Goal: Transaction & Acquisition: Purchase product/service

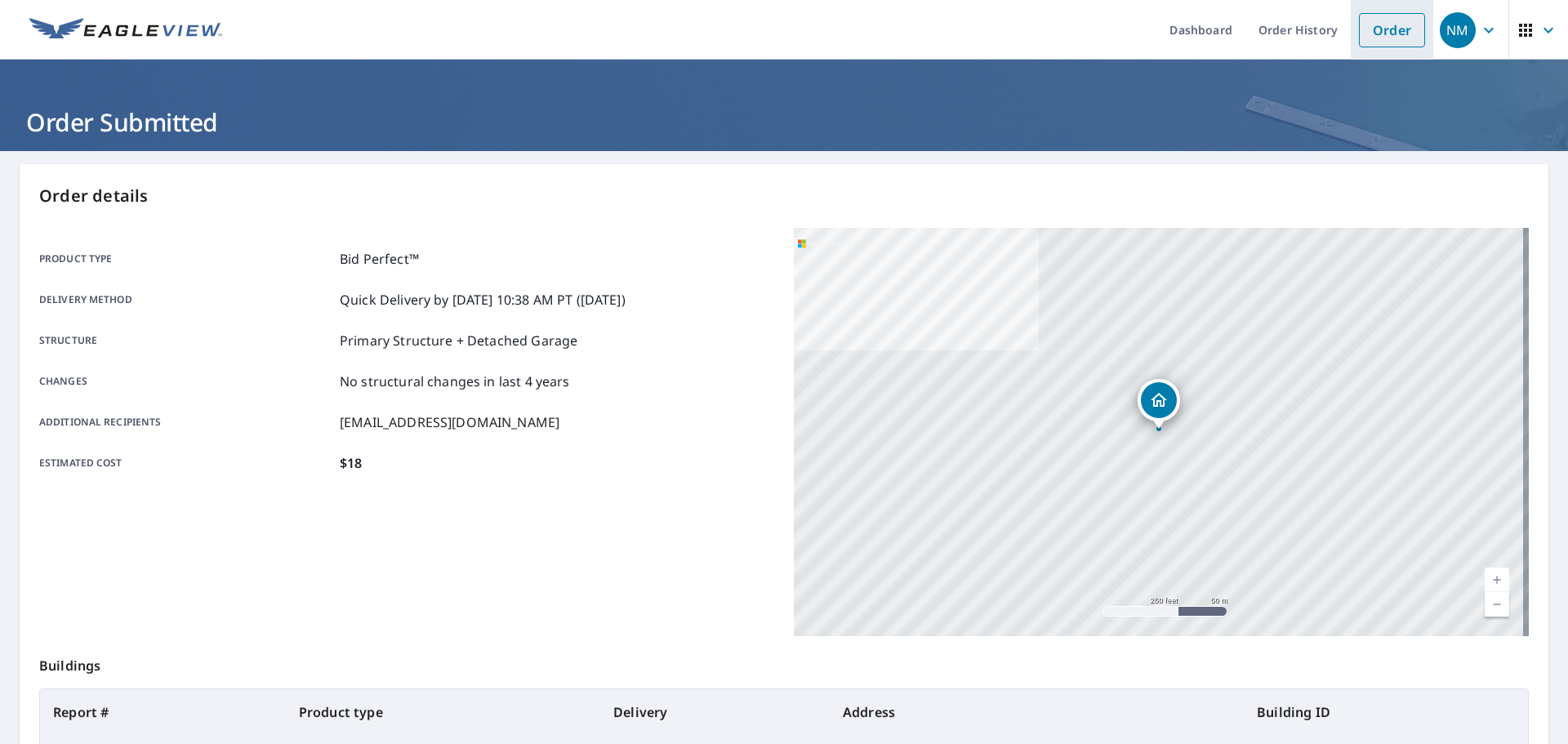
click at [1383, 25] on link "Order" at bounding box center [1392, 30] width 66 height 35
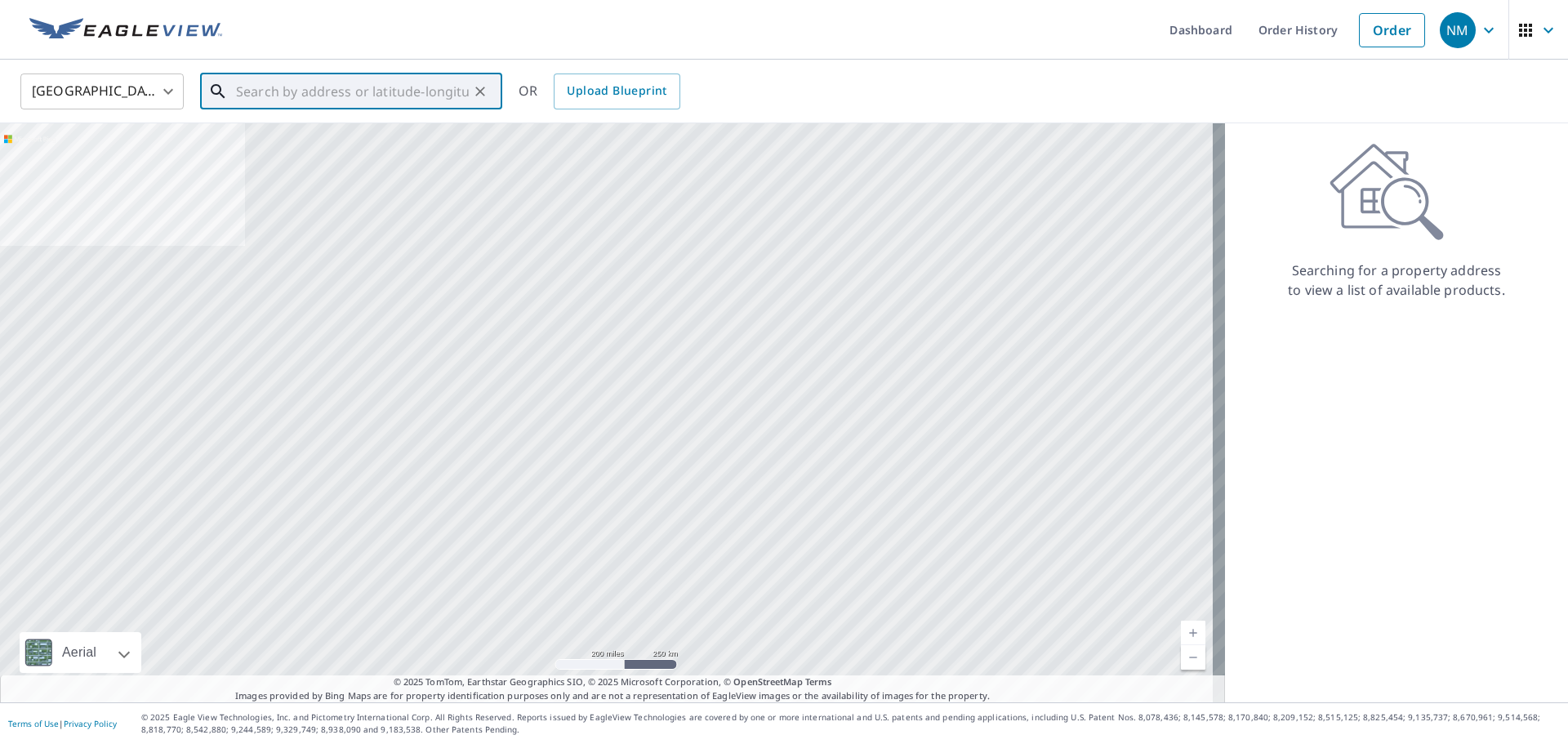
click at [312, 90] on input "text" at bounding box center [352, 91] width 233 height 46
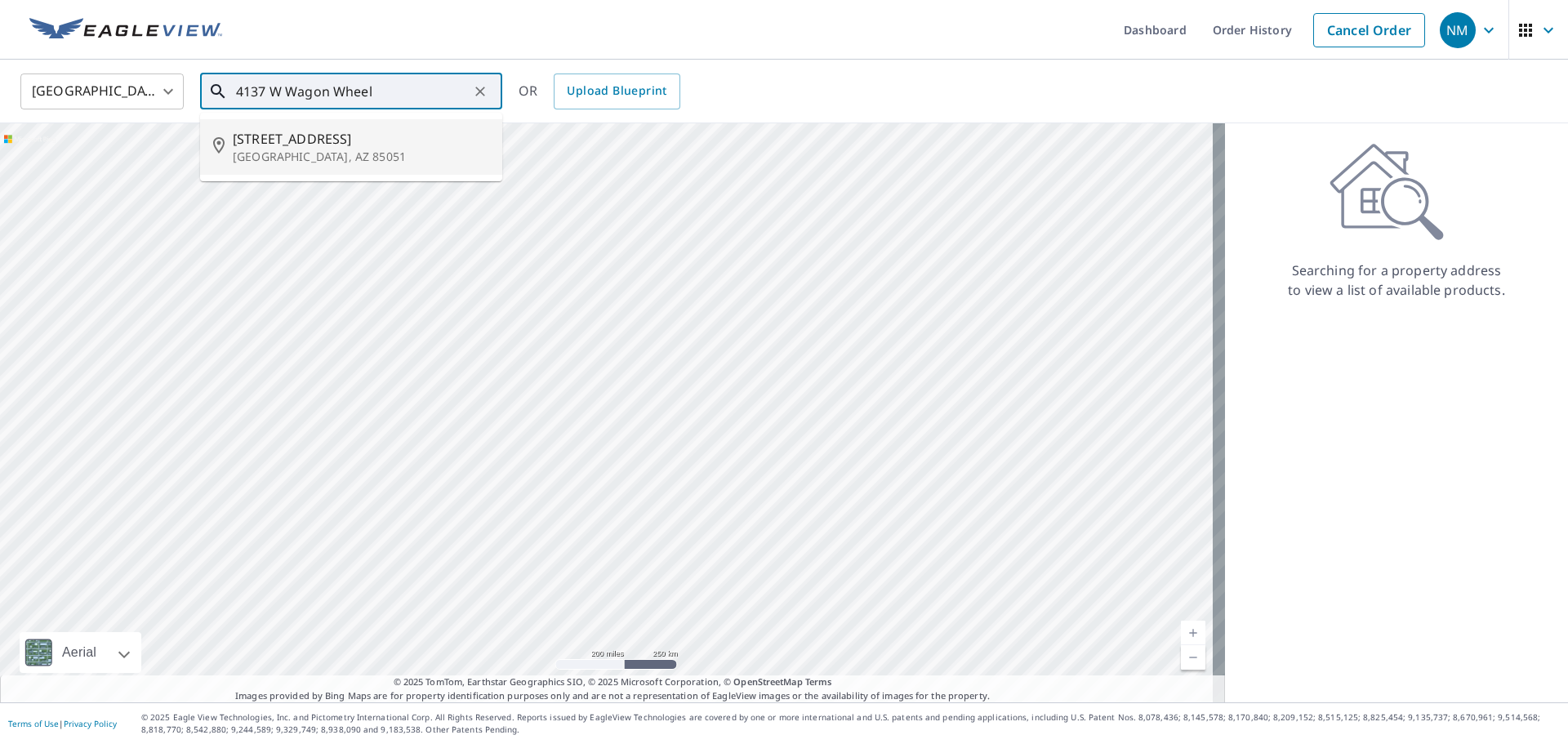
click at [373, 149] on p "[GEOGRAPHIC_DATA], AZ 85051" at bounding box center [360, 156] width 256 height 16
type input "[STREET_ADDRESS][PERSON_NAME]"
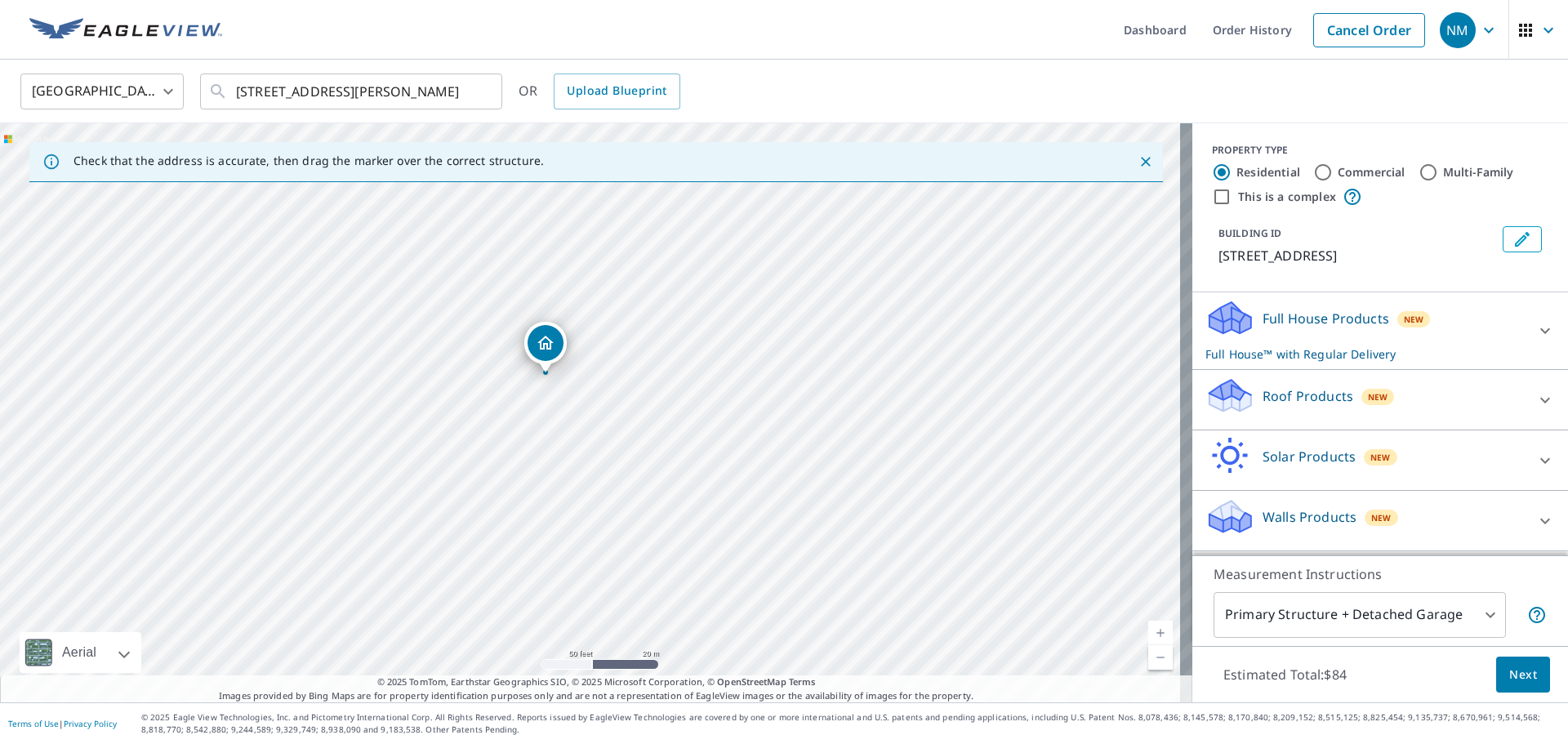
drag, startPoint x: 562, startPoint y: 406, endPoint x: 485, endPoint y: 314, distance: 120.0
click at [485, 314] on div "[STREET_ADDRESS][PERSON_NAME]" at bounding box center [596, 412] width 1192 height 579
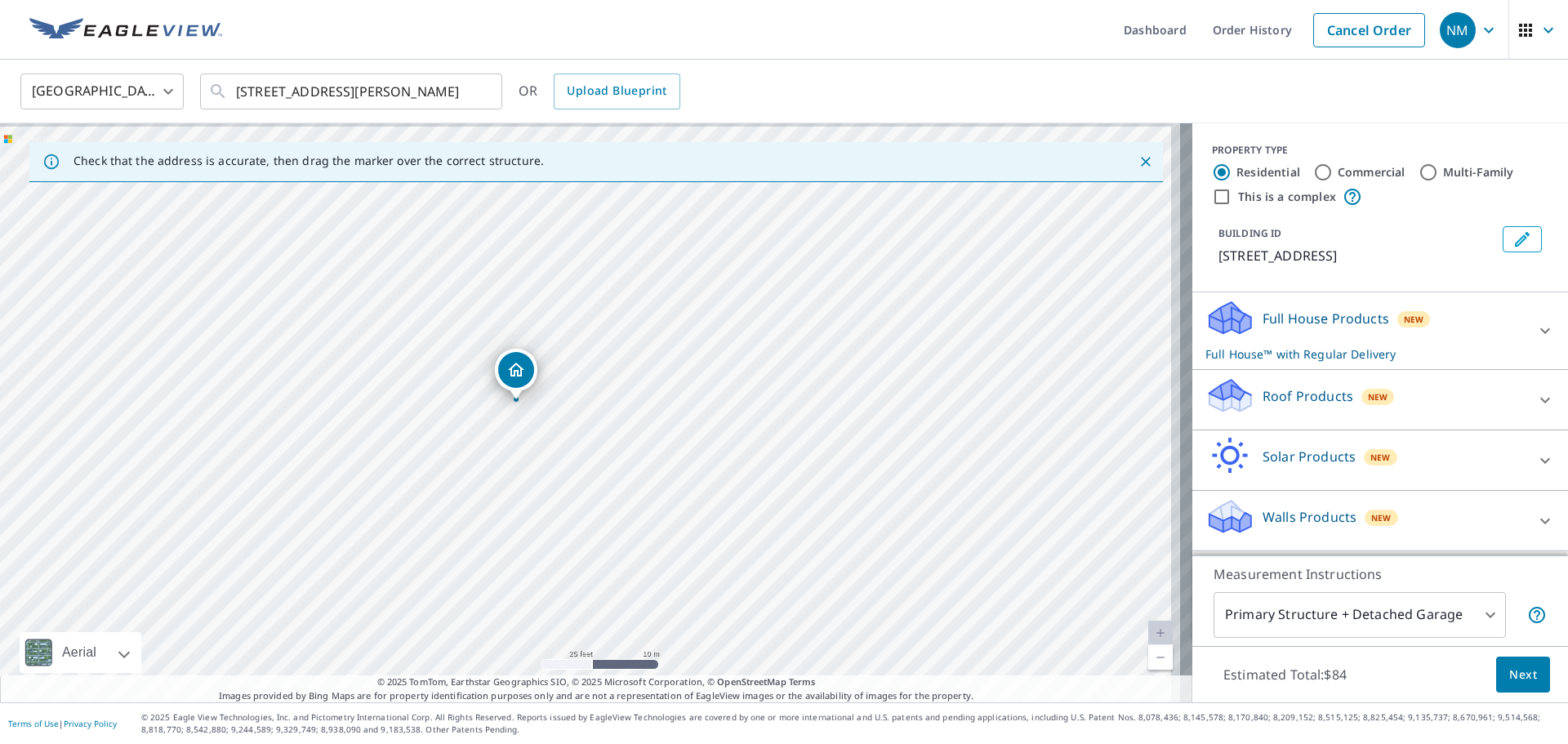
drag, startPoint x: 317, startPoint y: 520, endPoint x: 318, endPoint y: 538, distance: 18.0
click at [318, 538] on div "[STREET_ADDRESS][PERSON_NAME]" at bounding box center [596, 412] width 1192 height 579
click at [1306, 405] on p "Roof Products" at bounding box center [1308, 396] width 90 height 20
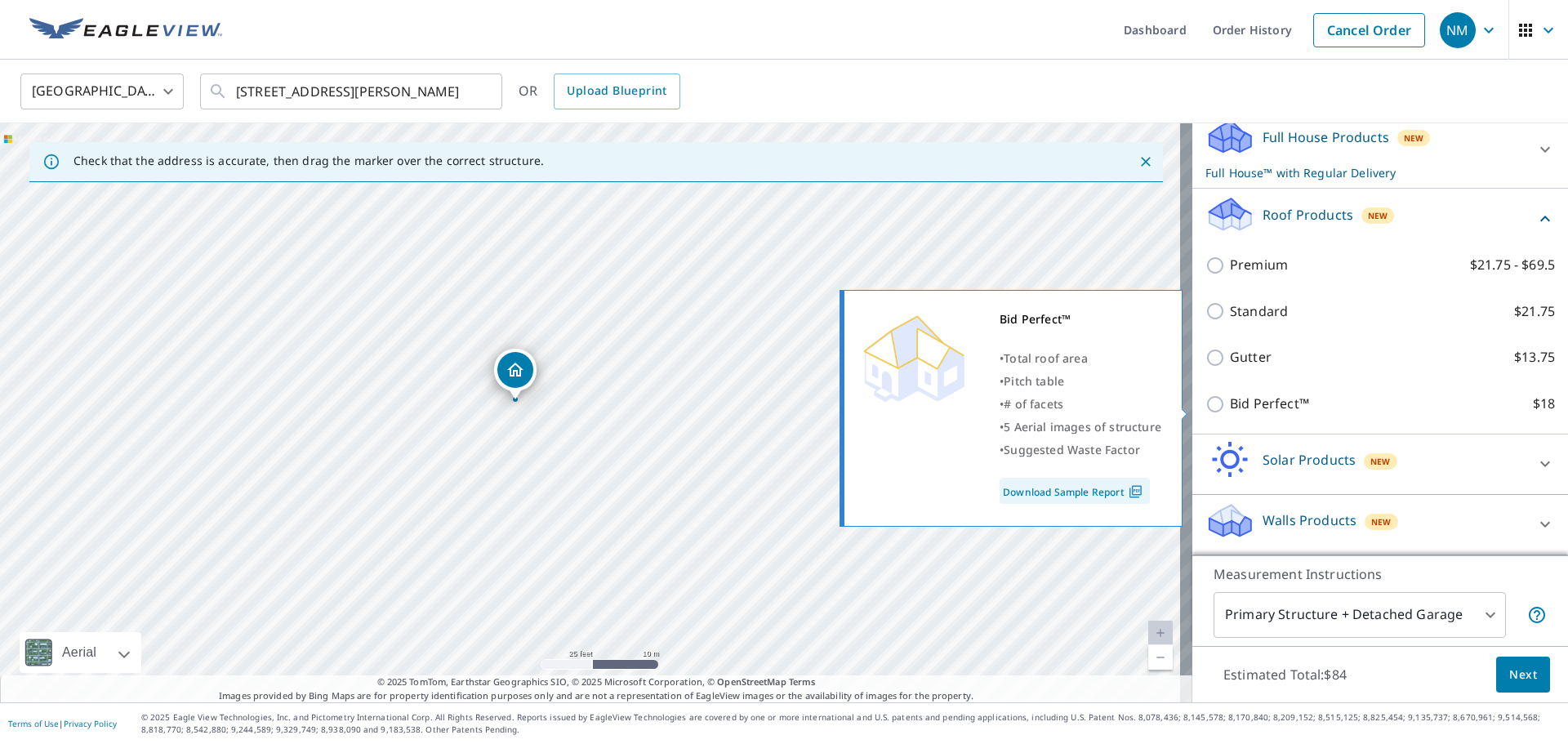
click at [1263, 408] on p "Bid Perfect™" at bounding box center [1269, 405] width 79 height 21
click at [1230, 408] on input "Bid Perfect™ $18" at bounding box center [1217, 404] width 24 height 20
checkbox input "true"
checkbox input "false"
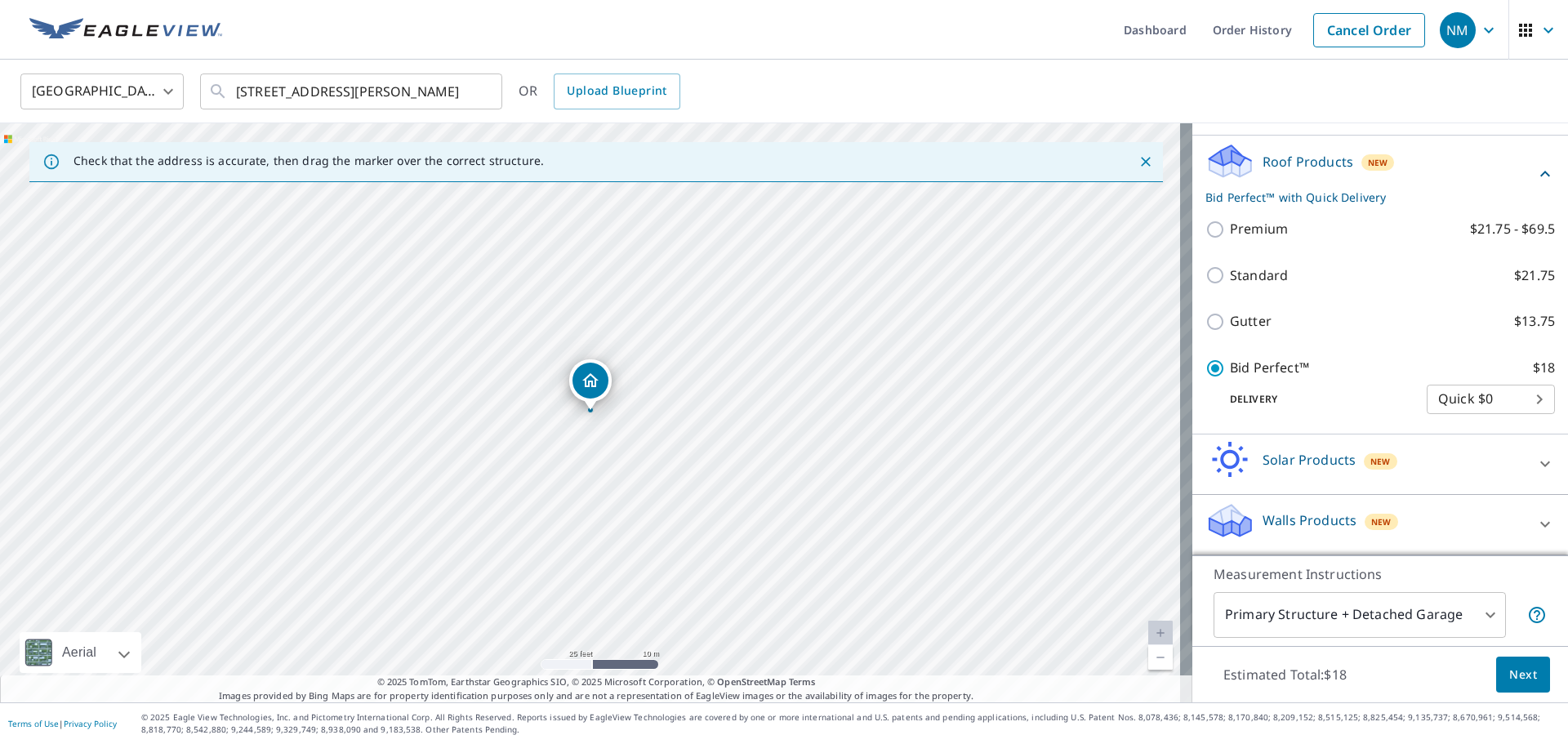
scroll to position [237, 0]
click at [1516, 669] on span "Next" at bounding box center [1523, 675] width 28 height 21
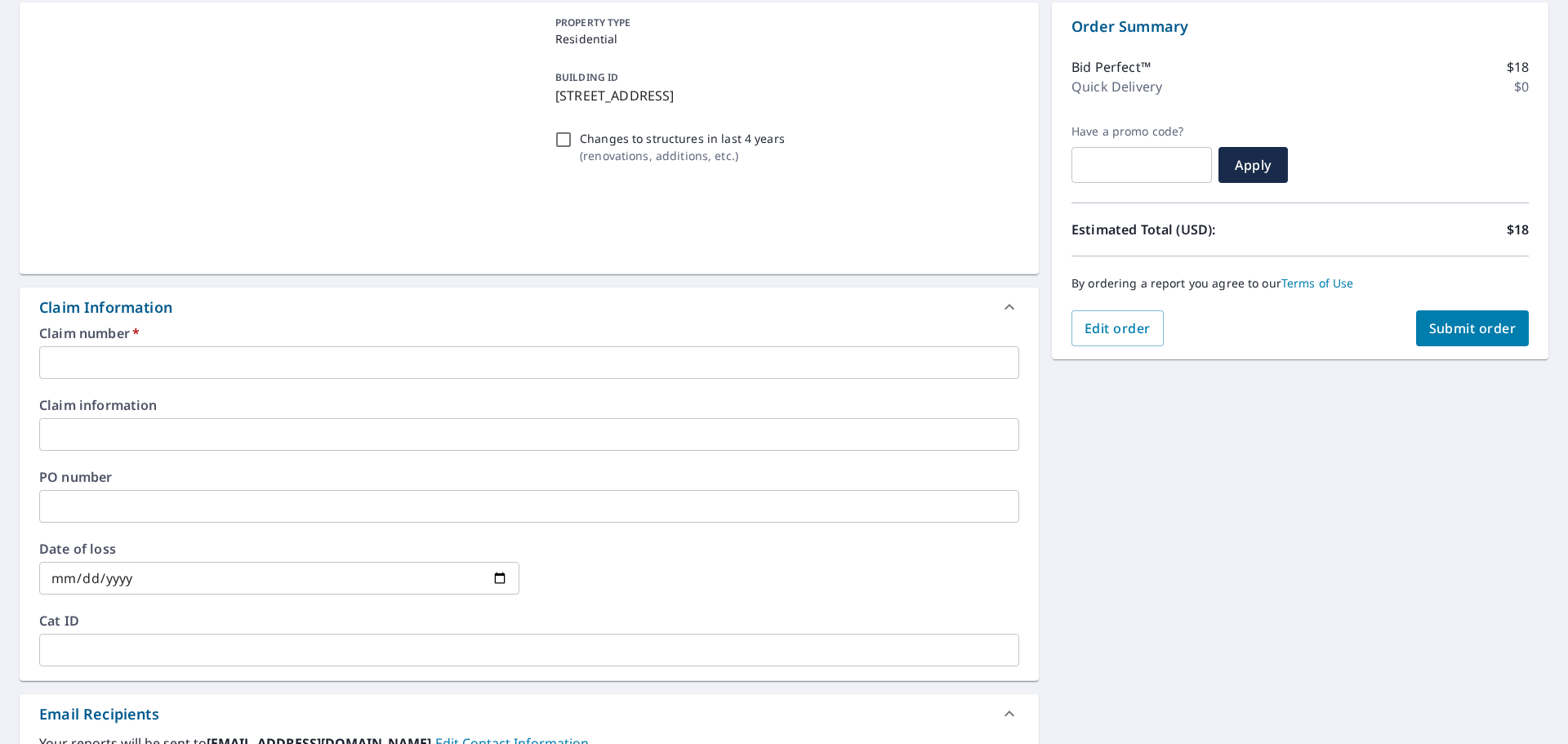
scroll to position [163, 0]
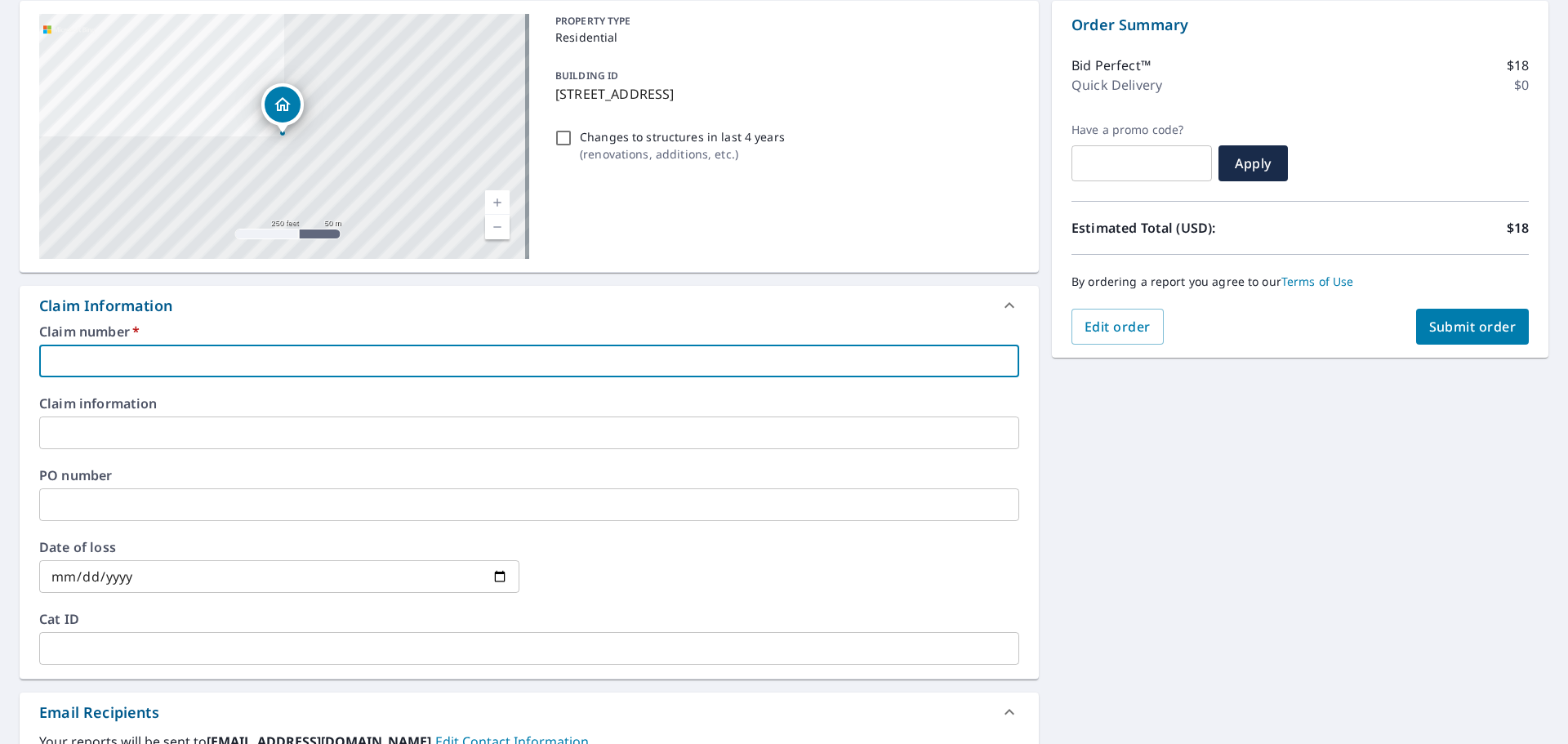
click at [213, 350] on input "text" at bounding box center [528, 361] width 980 height 33
type input "P"
checkbox input "true"
type input "PH"
checkbox input "true"
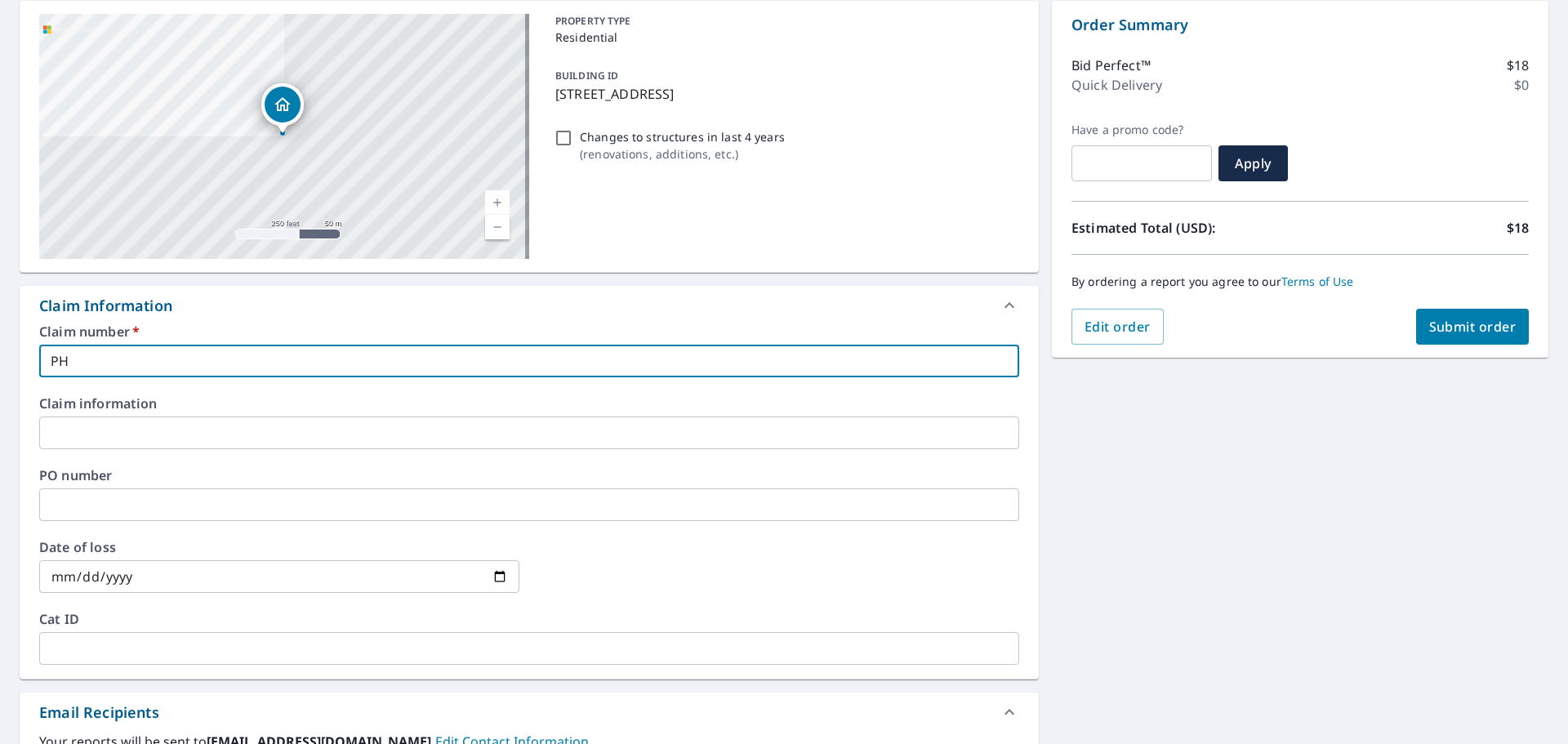
type input "PHX"
checkbox input "true"
type input "PHX"
checkbox input "true"
type input "PHX"
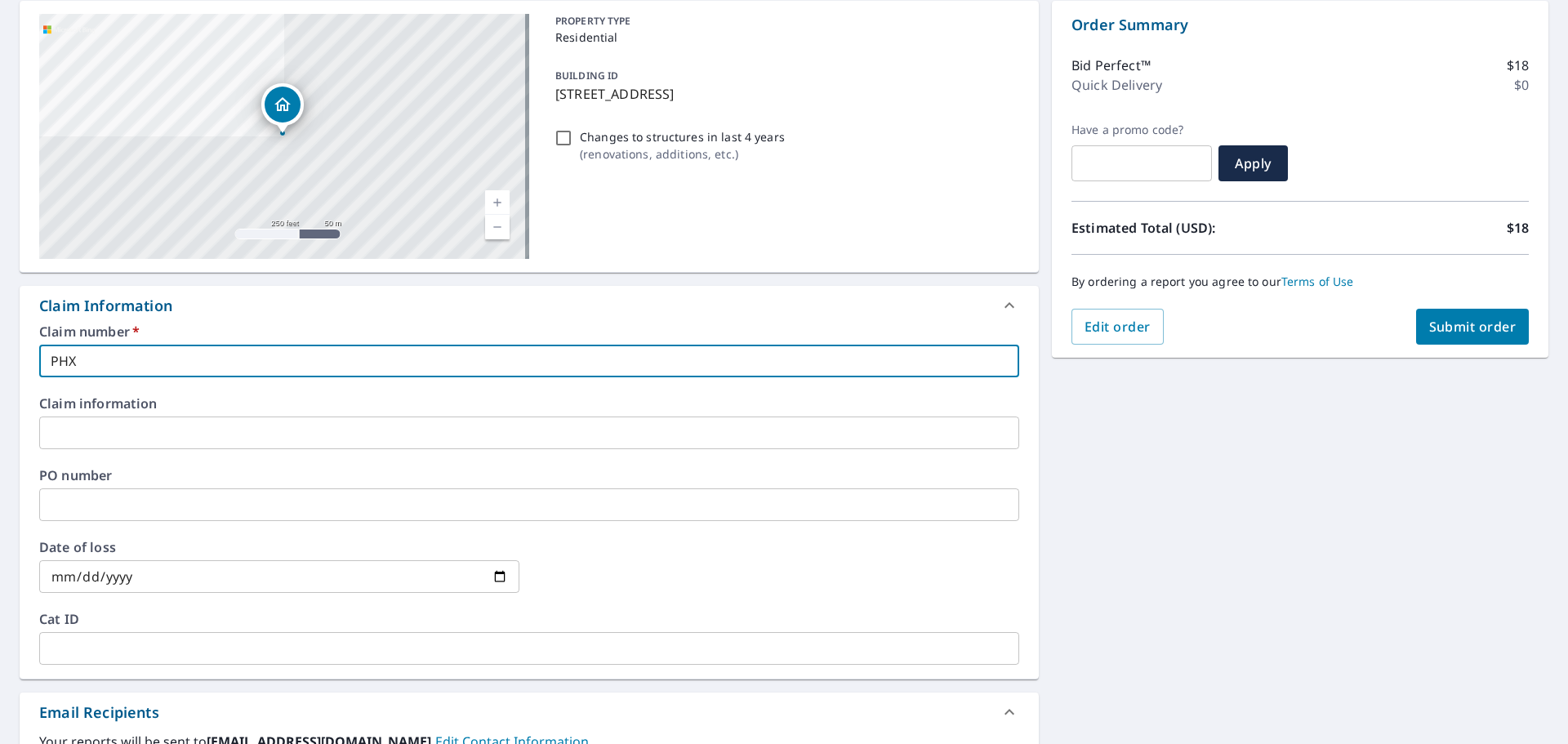
checkbox input "true"
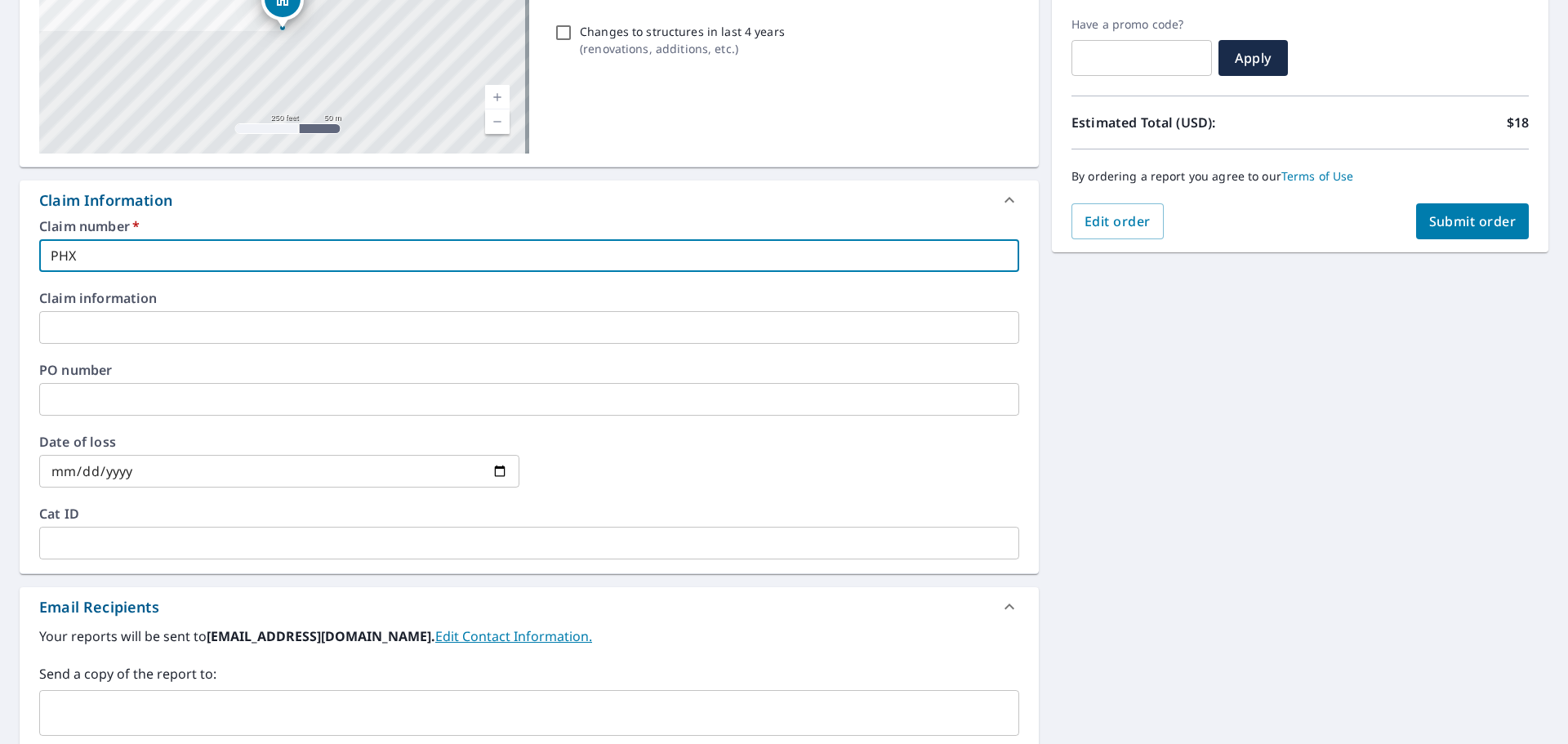
scroll to position [408, 0]
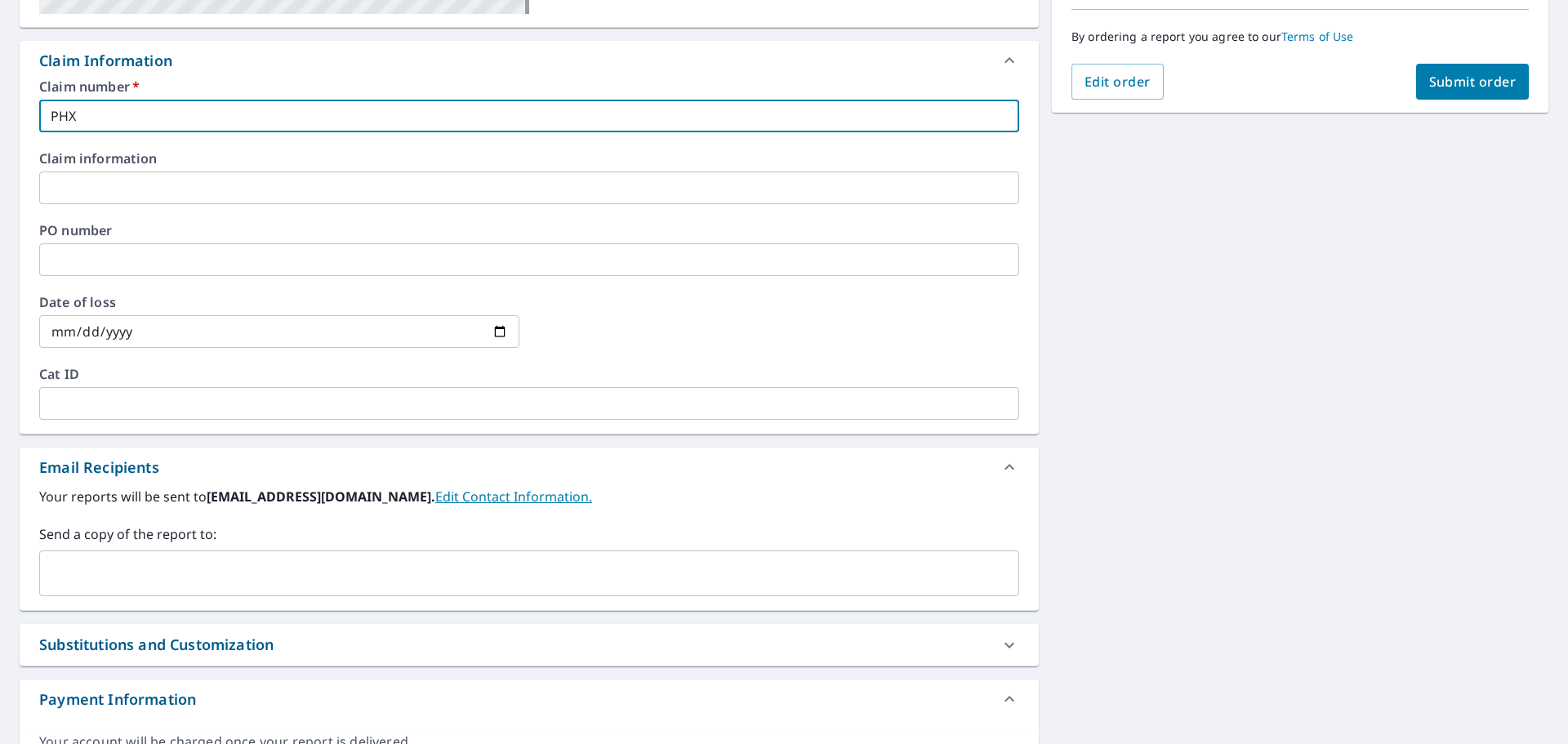
type input "PHX"
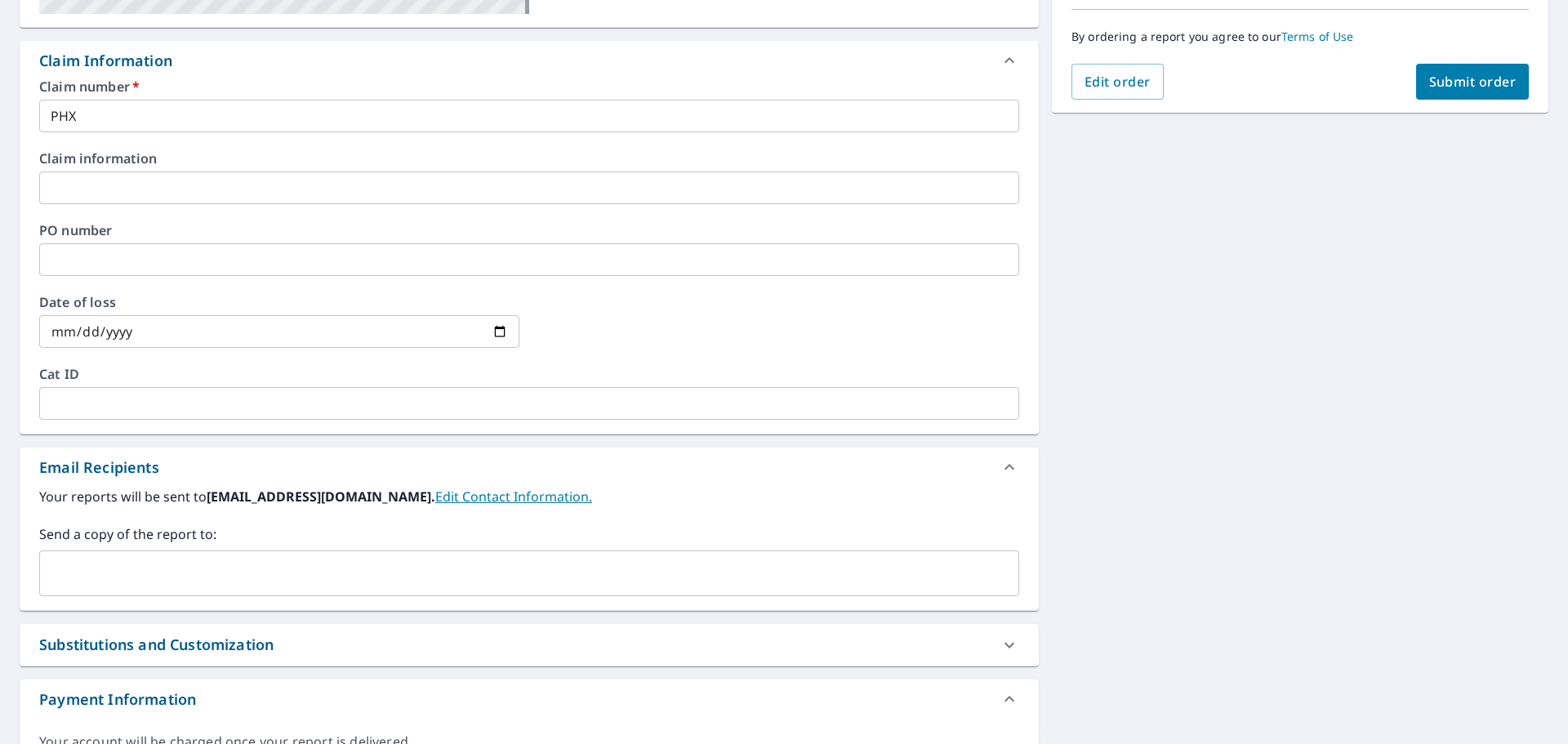
click at [172, 599] on div "Your reports will be sent to [EMAIL_ADDRESS][DOMAIN_NAME]. Edit Contact Informa…" at bounding box center [529, 549] width 1019 height 123
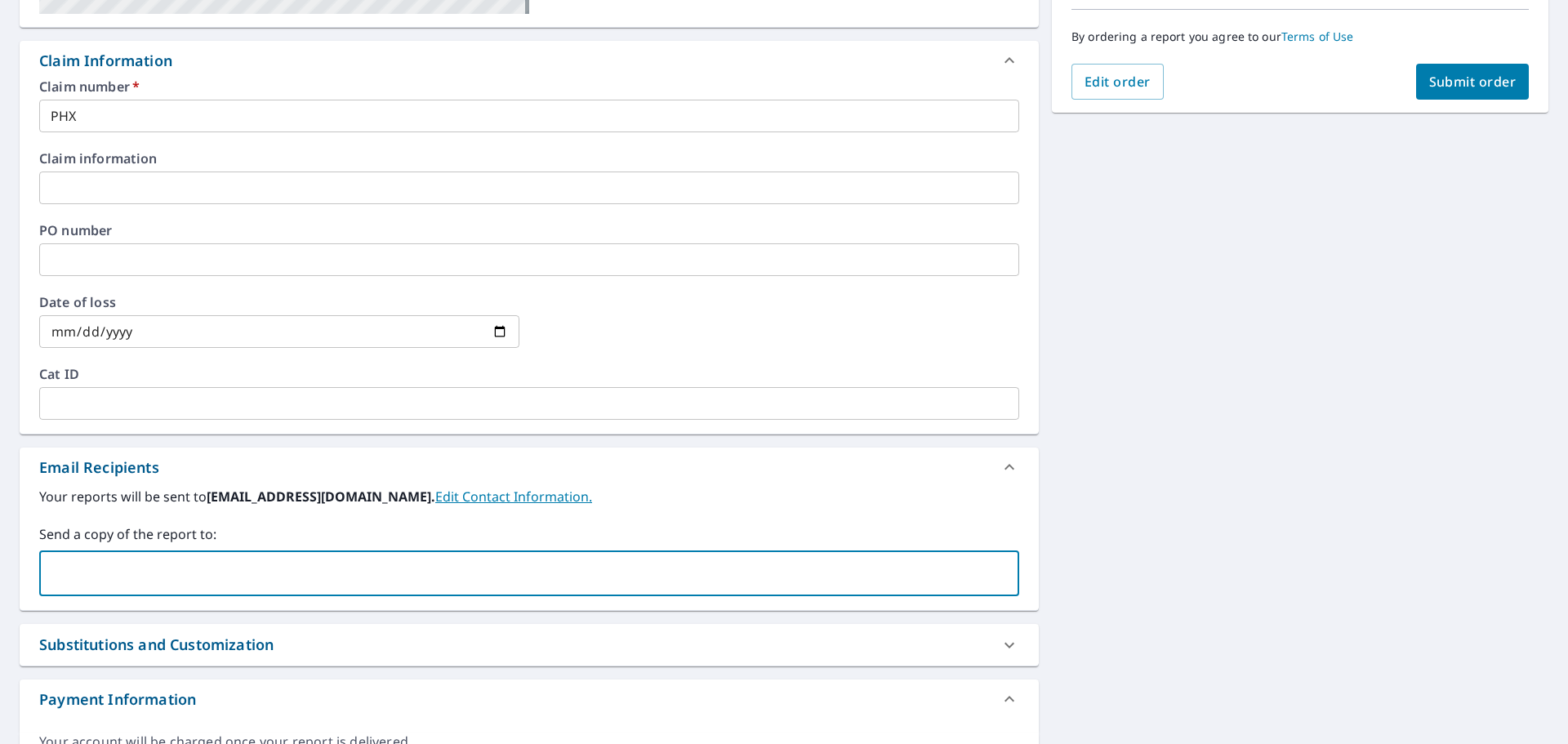
click at [173, 570] on input "text" at bounding box center [517, 574] width 941 height 31
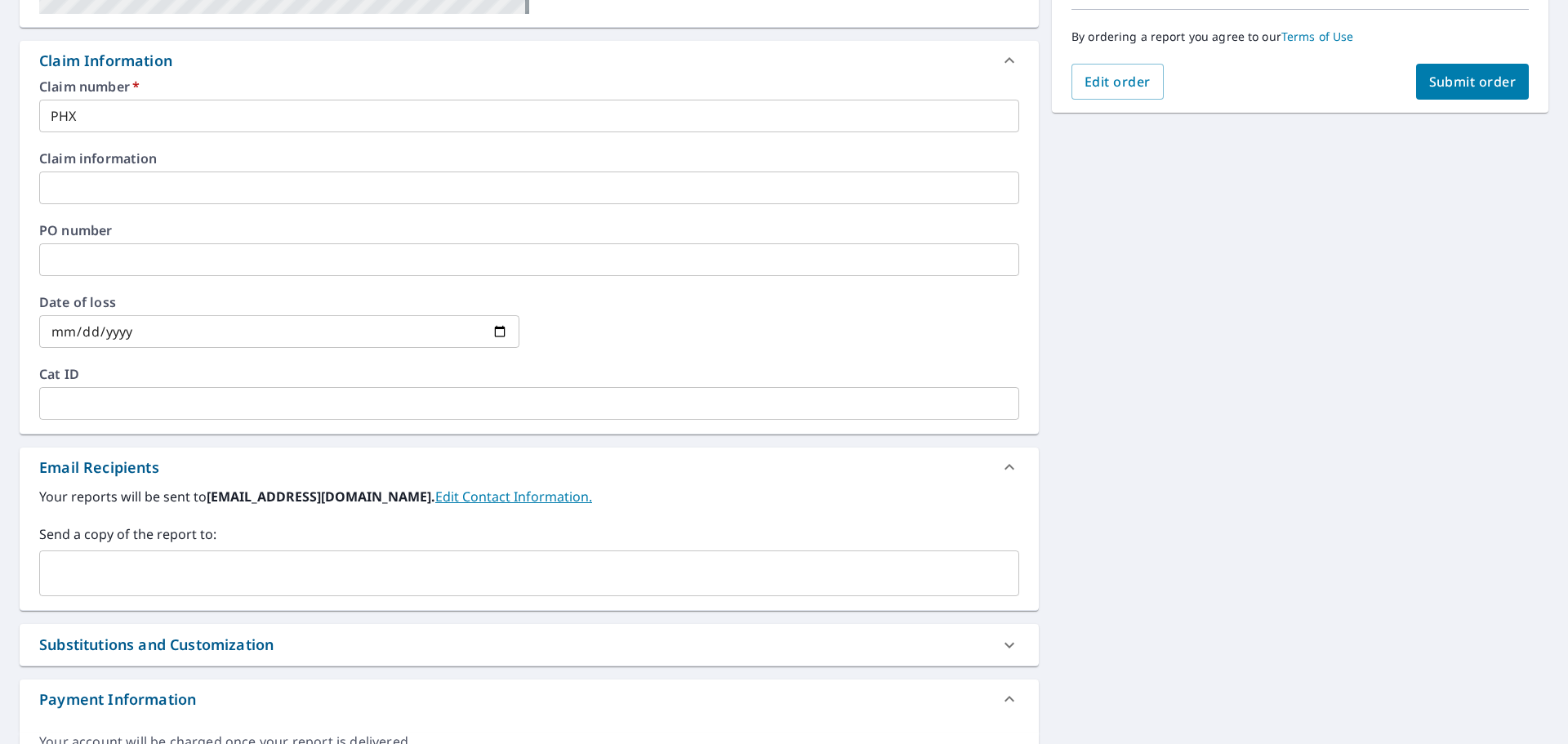
click at [123, 102] on input "PHX" at bounding box center [528, 116] width 980 height 33
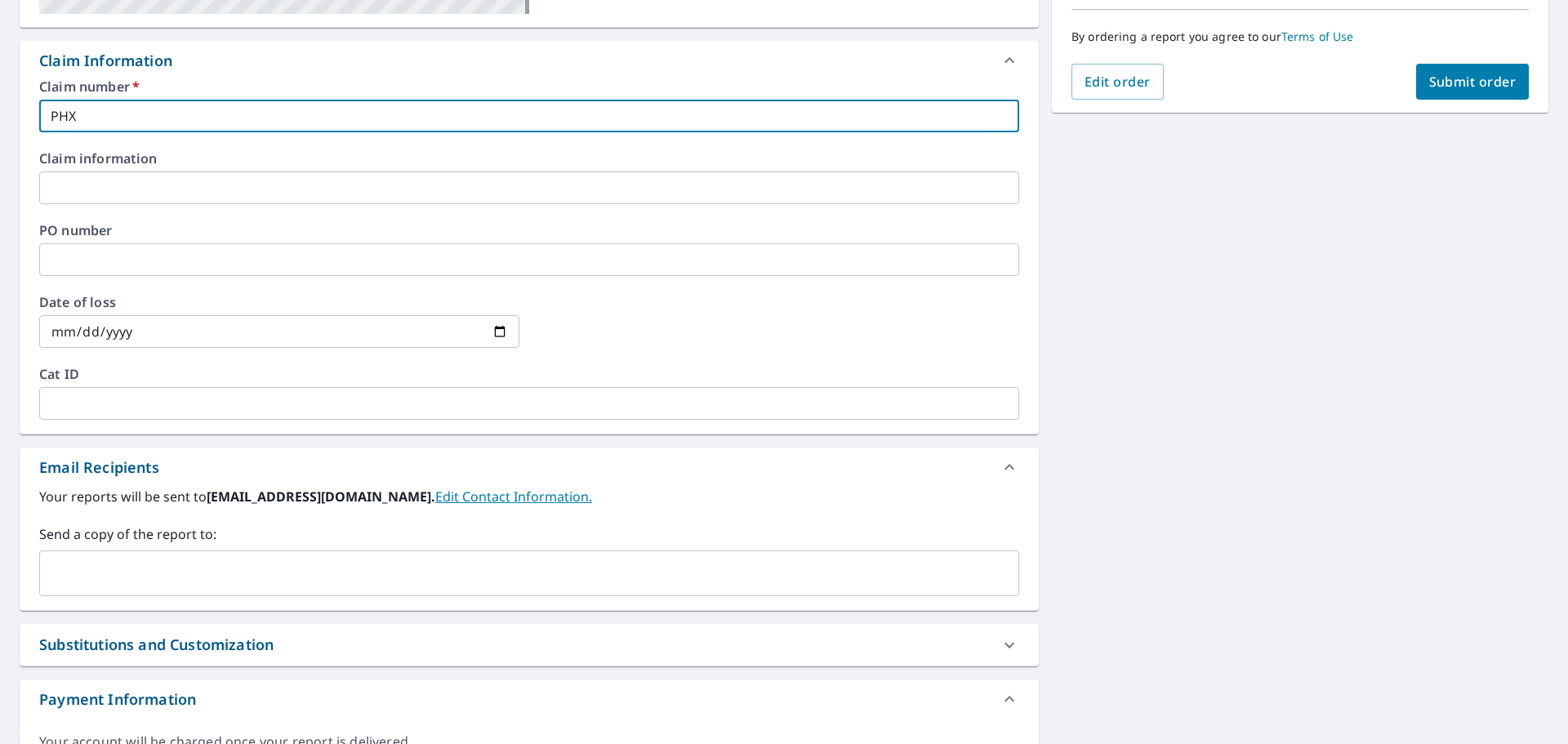
drag, startPoint x: 123, startPoint y: 102, endPoint x: 122, endPoint y: 116, distance: 14.0
click at [122, 105] on input "PHX" at bounding box center [528, 116] width 980 height 33
checkbox input "true"
type input "T"
checkbox input "true"
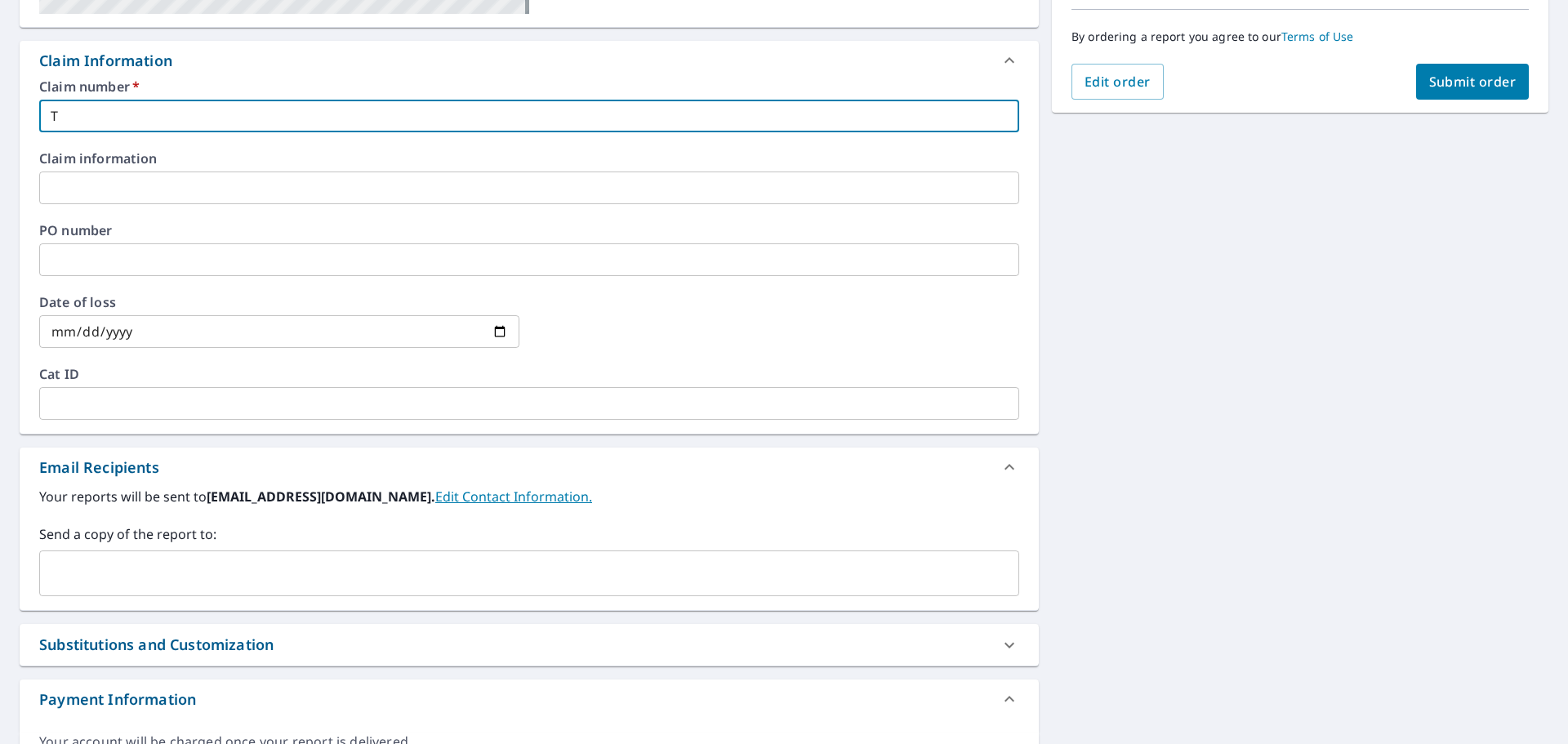
type input "TU"
checkbox input "true"
type input "TUC"
checkbox input "true"
type input "TUC"
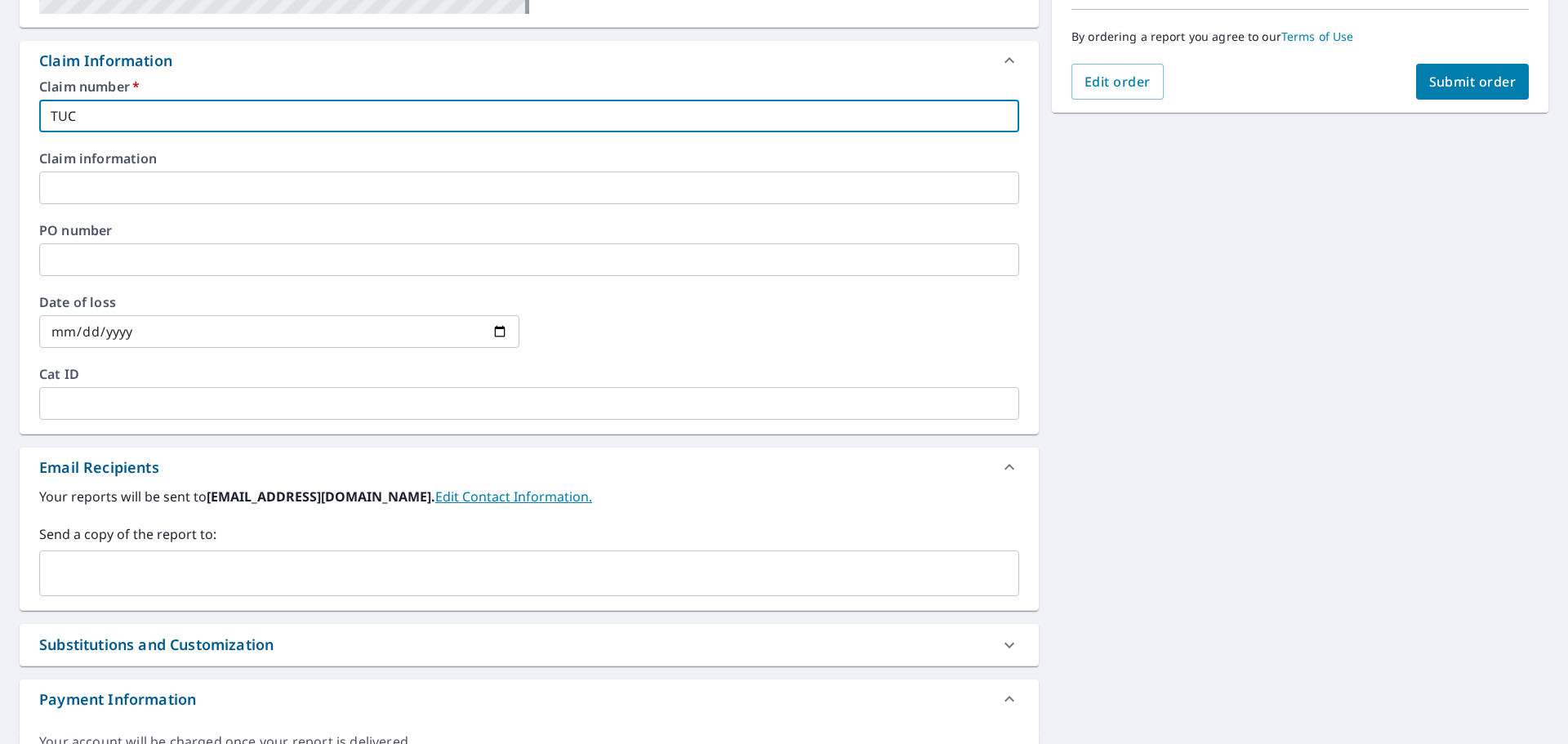
drag, startPoint x: 184, startPoint y: 580, endPoint x: 147, endPoint y: 575, distance: 37.3
click at [184, 580] on input "text" at bounding box center [517, 574] width 941 height 31
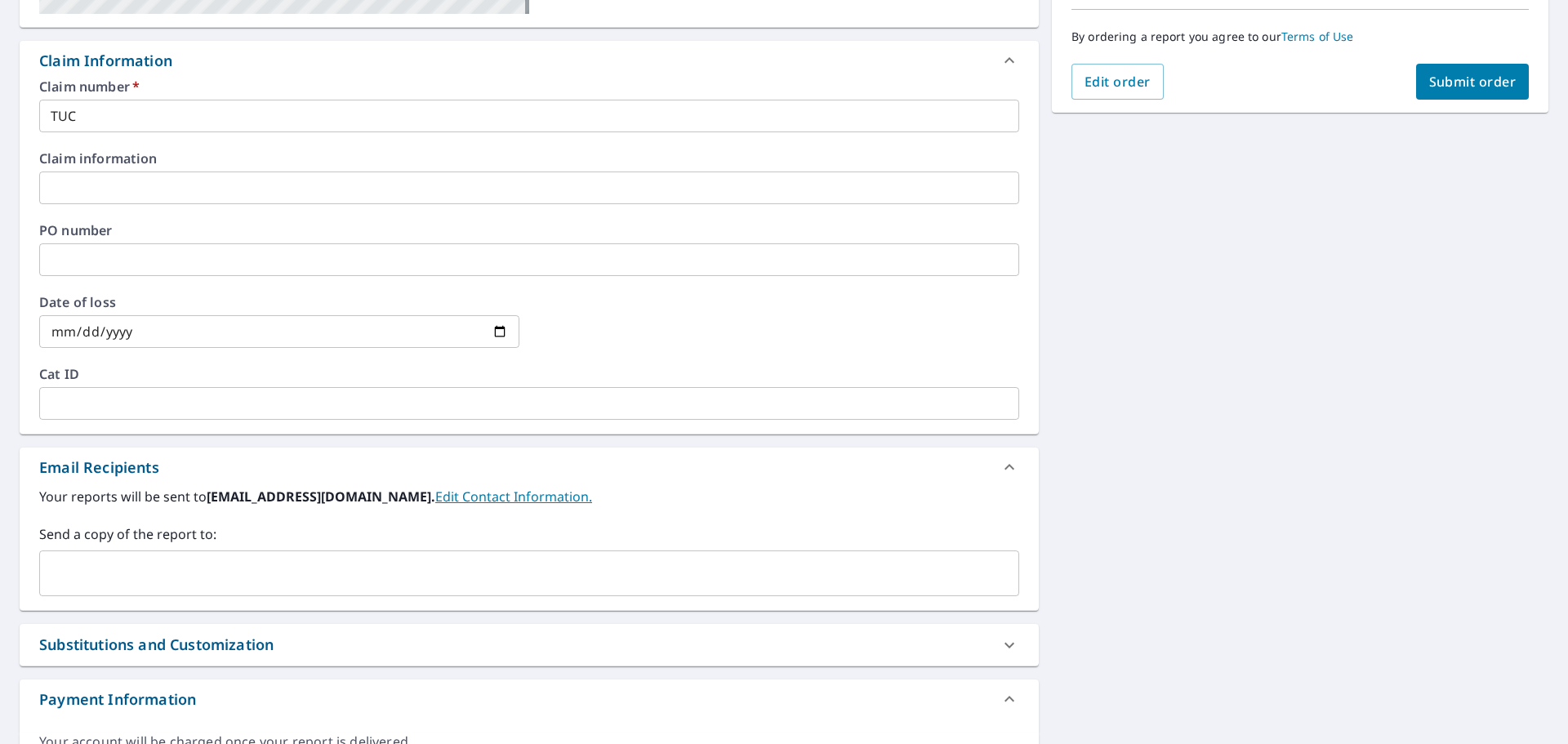
click at [278, 576] on input "text" at bounding box center [517, 574] width 941 height 31
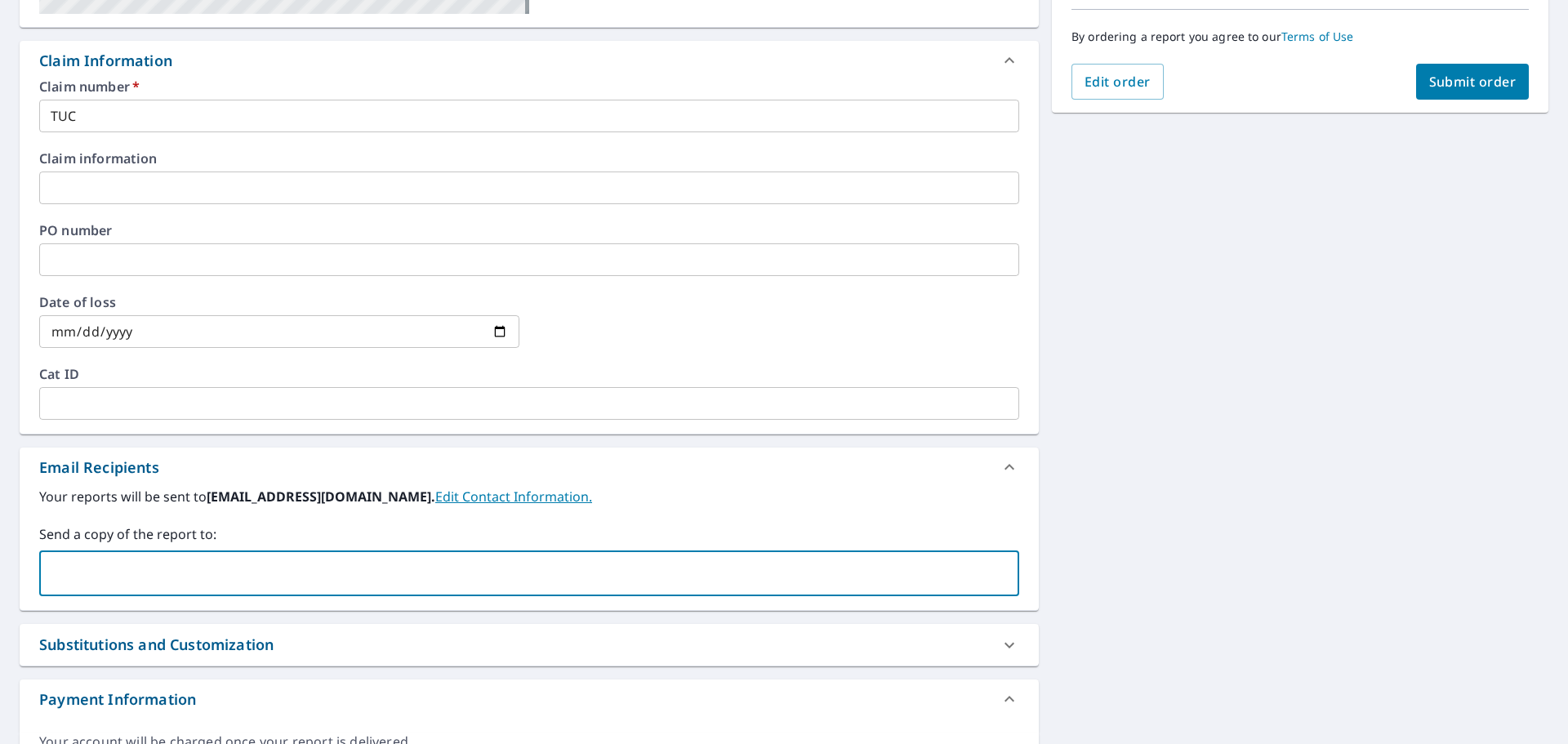
paste input "[EMAIL_ADDRESS][PERSON_NAME][PERSON_NAME][DOMAIN_NAME]"
type input "[EMAIL_ADDRESS][PERSON_NAME][PERSON_NAME][DOMAIN_NAME]"
checkbox input "true"
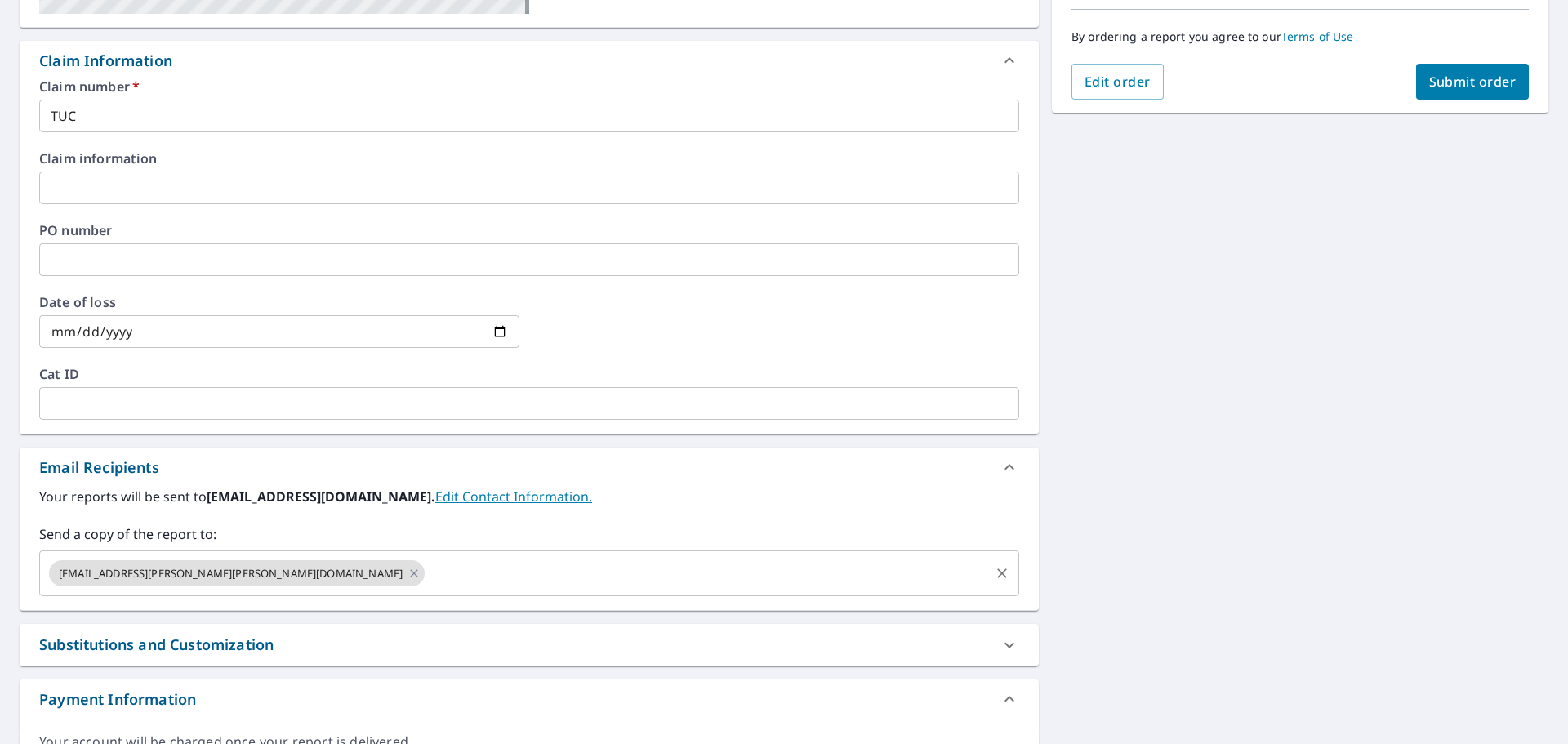
click at [427, 570] on input "text" at bounding box center [706, 574] width 560 height 31
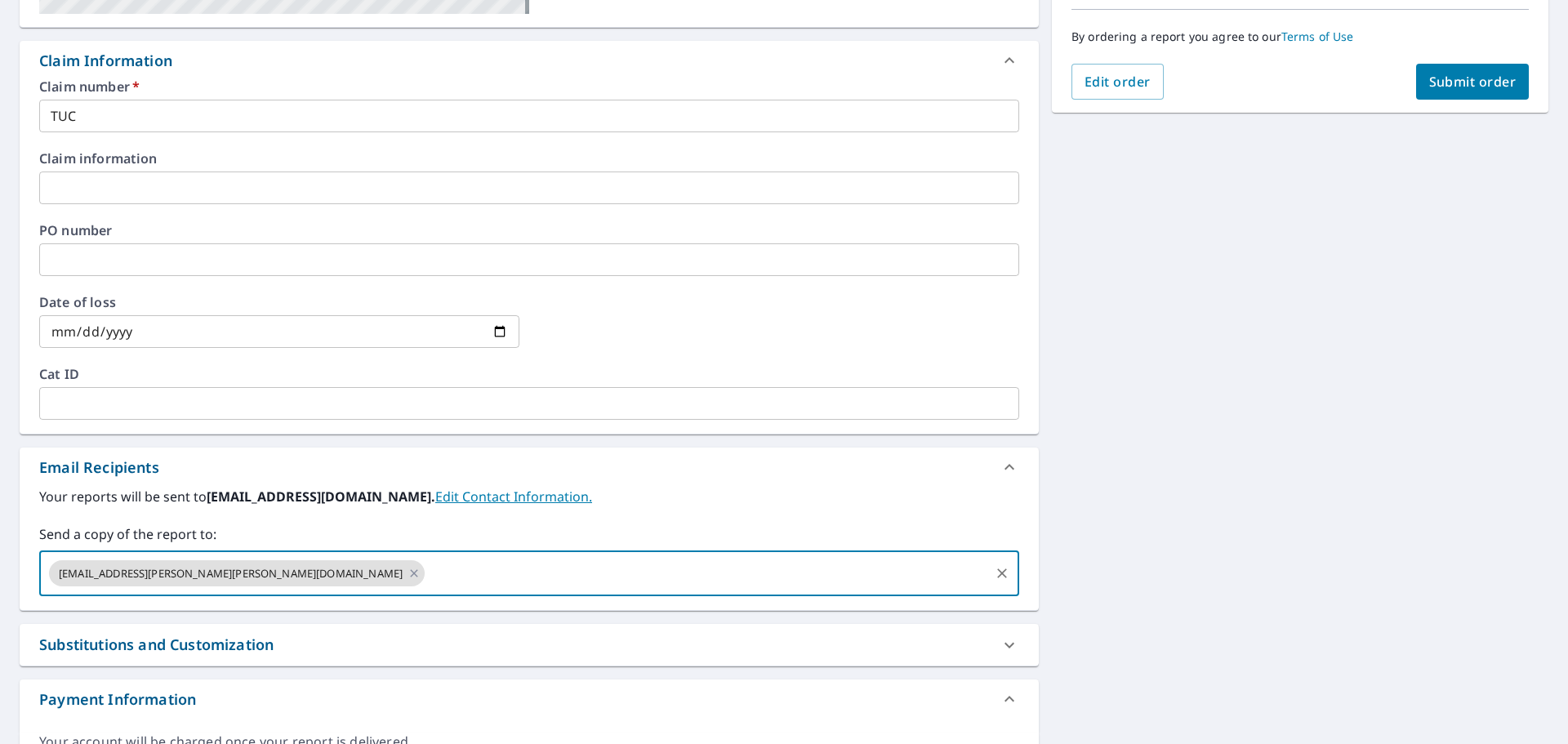
paste input "[EMAIL_ADDRESS][PERSON_NAME][PERSON_NAME][DOMAIN_NAME]"
type input "[EMAIL_ADDRESS][PERSON_NAME][PERSON_NAME][DOMAIN_NAME]"
checkbox input "true"
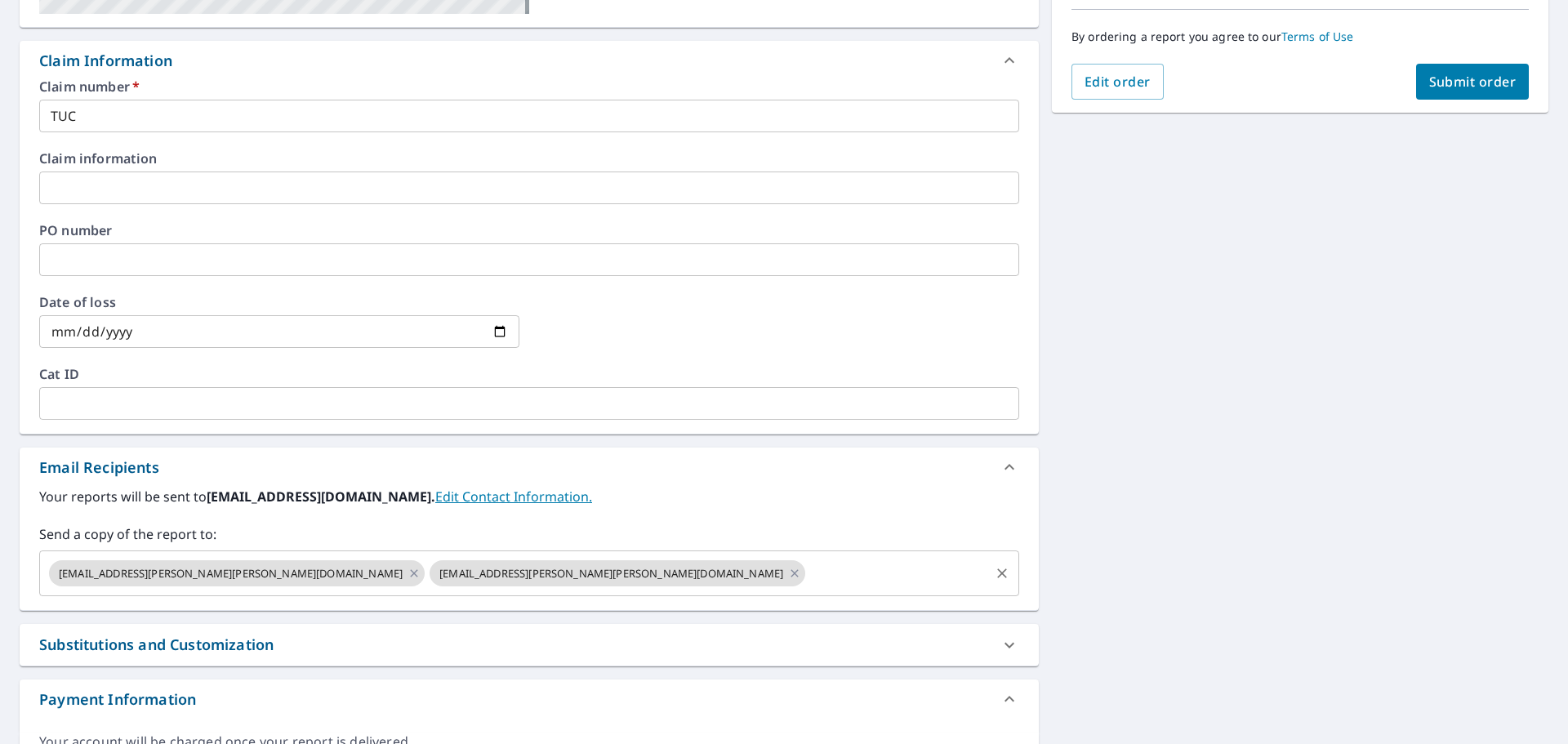
click at [808, 583] on input "text" at bounding box center [897, 574] width 180 height 31
paste input "[PERSON_NAME][EMAIL_ADDRESS][PERSON_NAME][PERSON_NAME][DOMAIN_NAME]"
type input "[PERSON_NAME][EMAIL_ADDRESS][PERSON_NAME][PERSON_NAME][DOMAIN_NAME]"
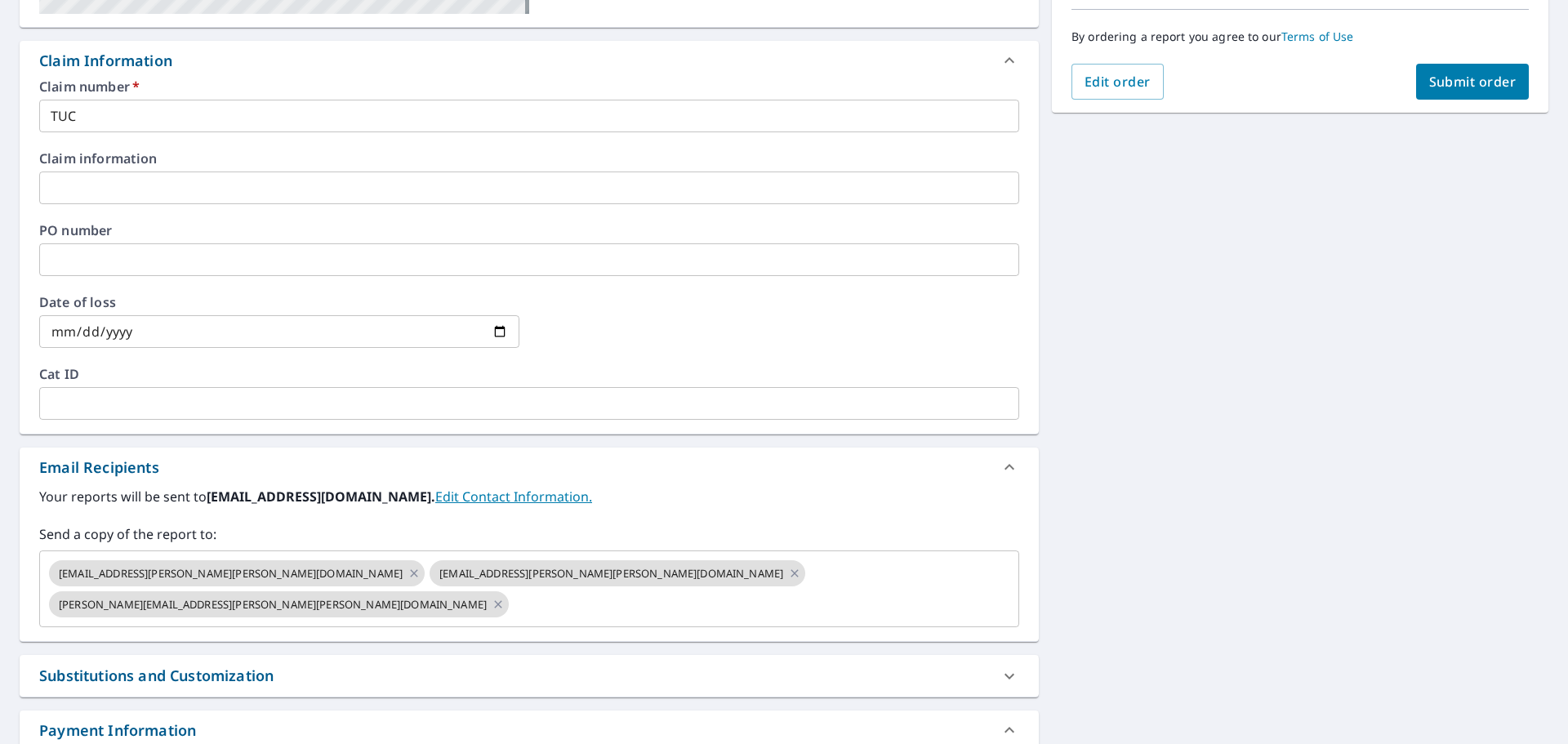
click at [1492, 76] on span "Submit order" at bounding box center [1473, 82] width 88 height 18
checkbox input "true"
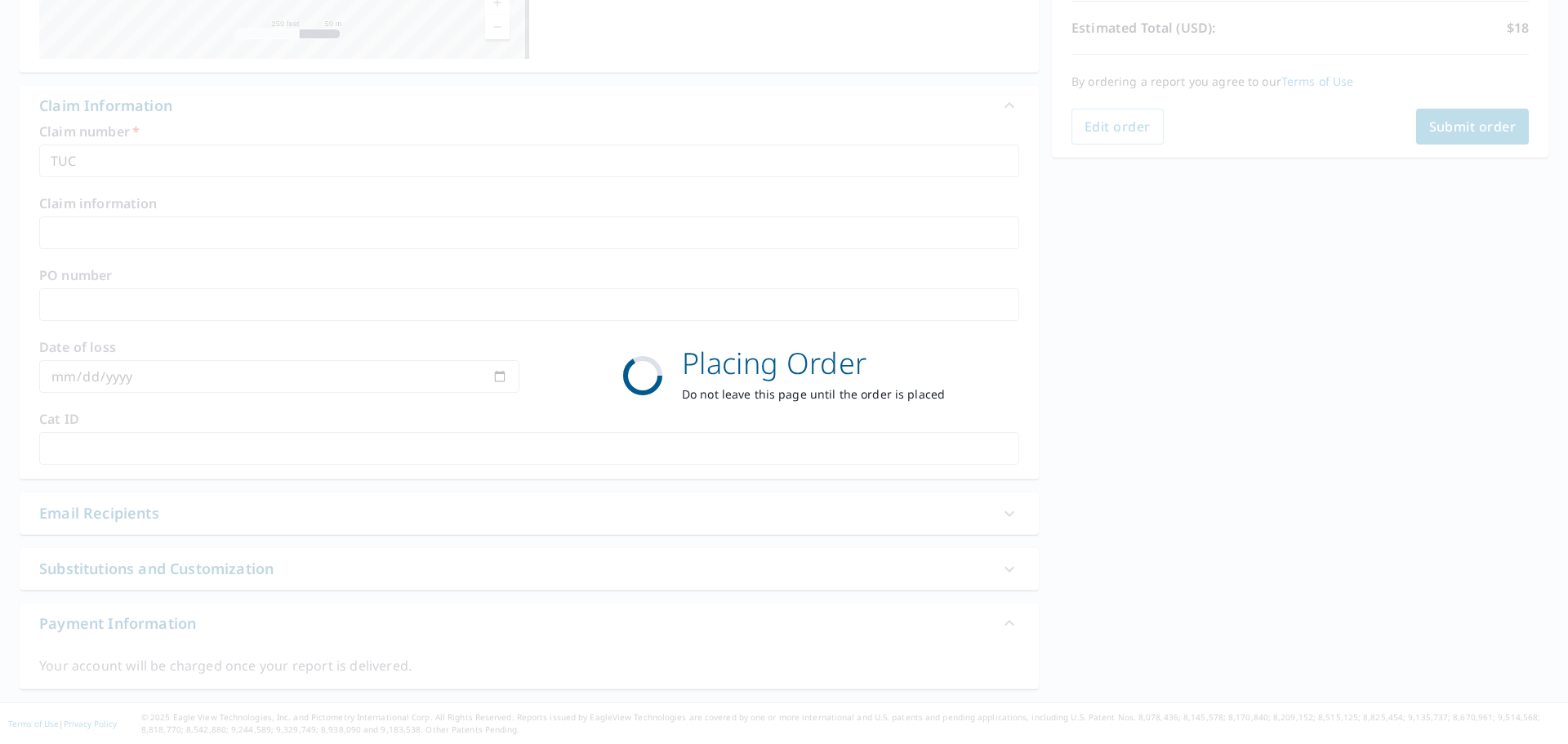
scroll to position [364, 0]
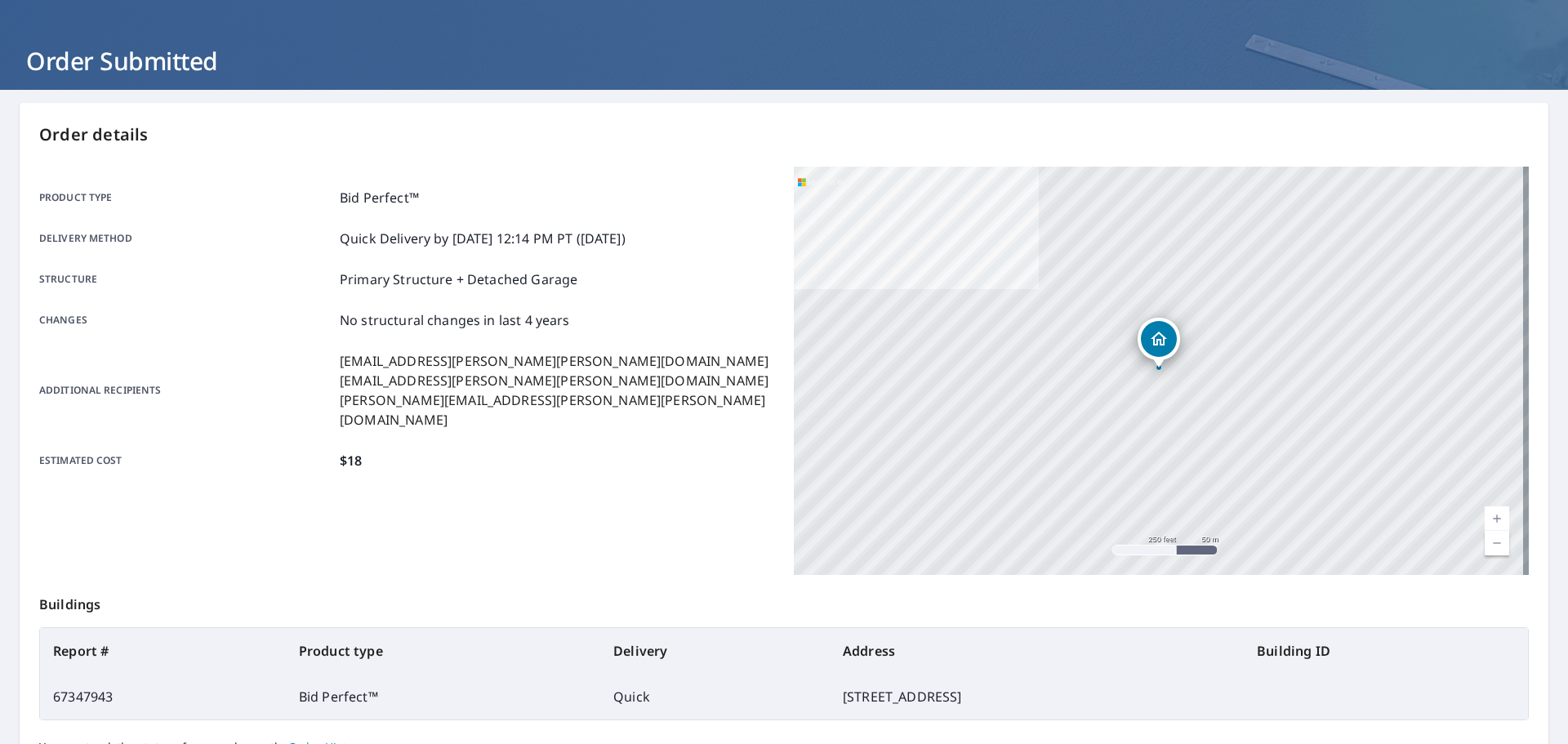
scroll to position [54, 0]
